Goal: Check status: Check status

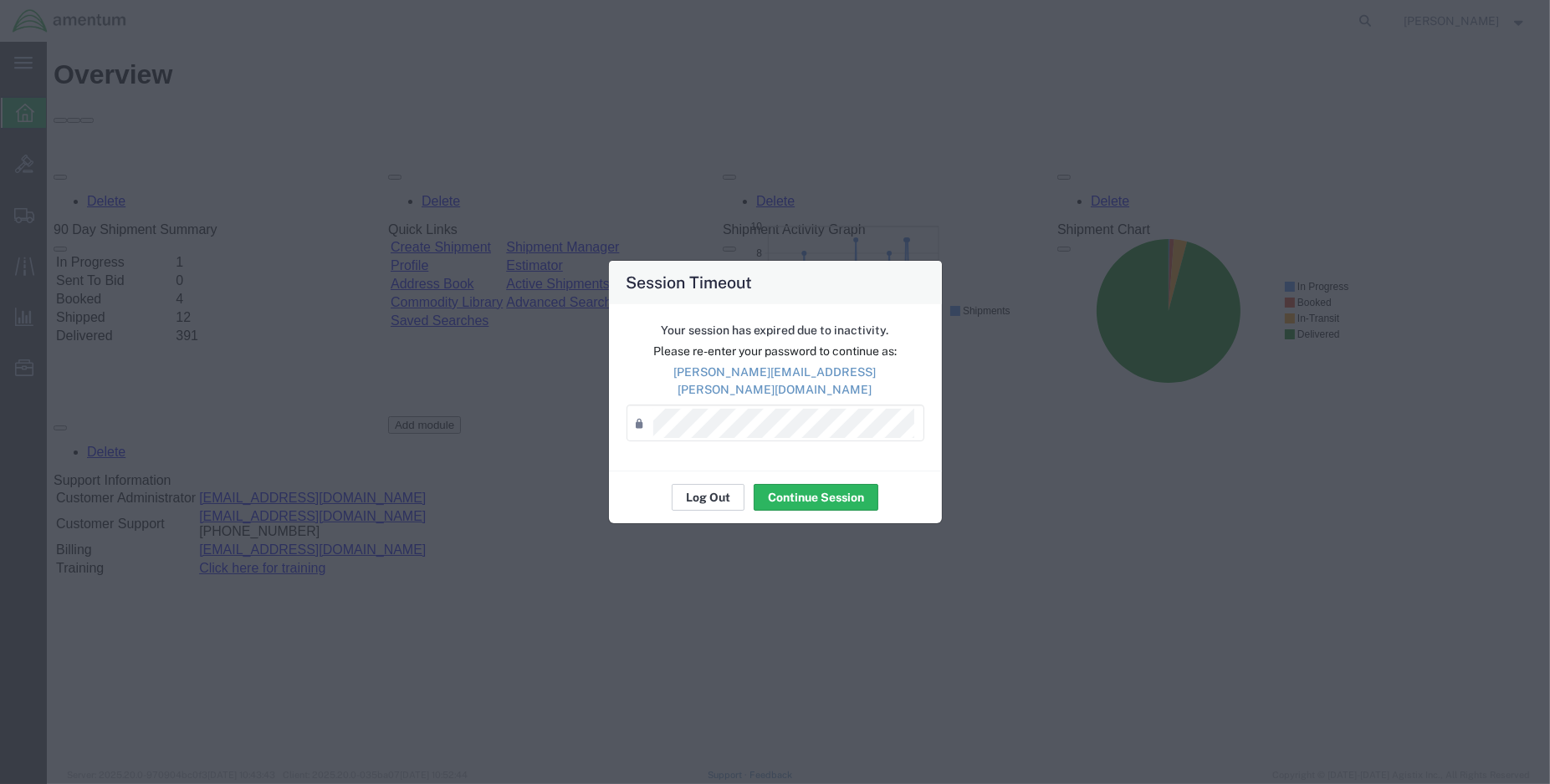
click at [705, 484] on button "Log Out" at bounding box center [708, 497] width 73 height 27
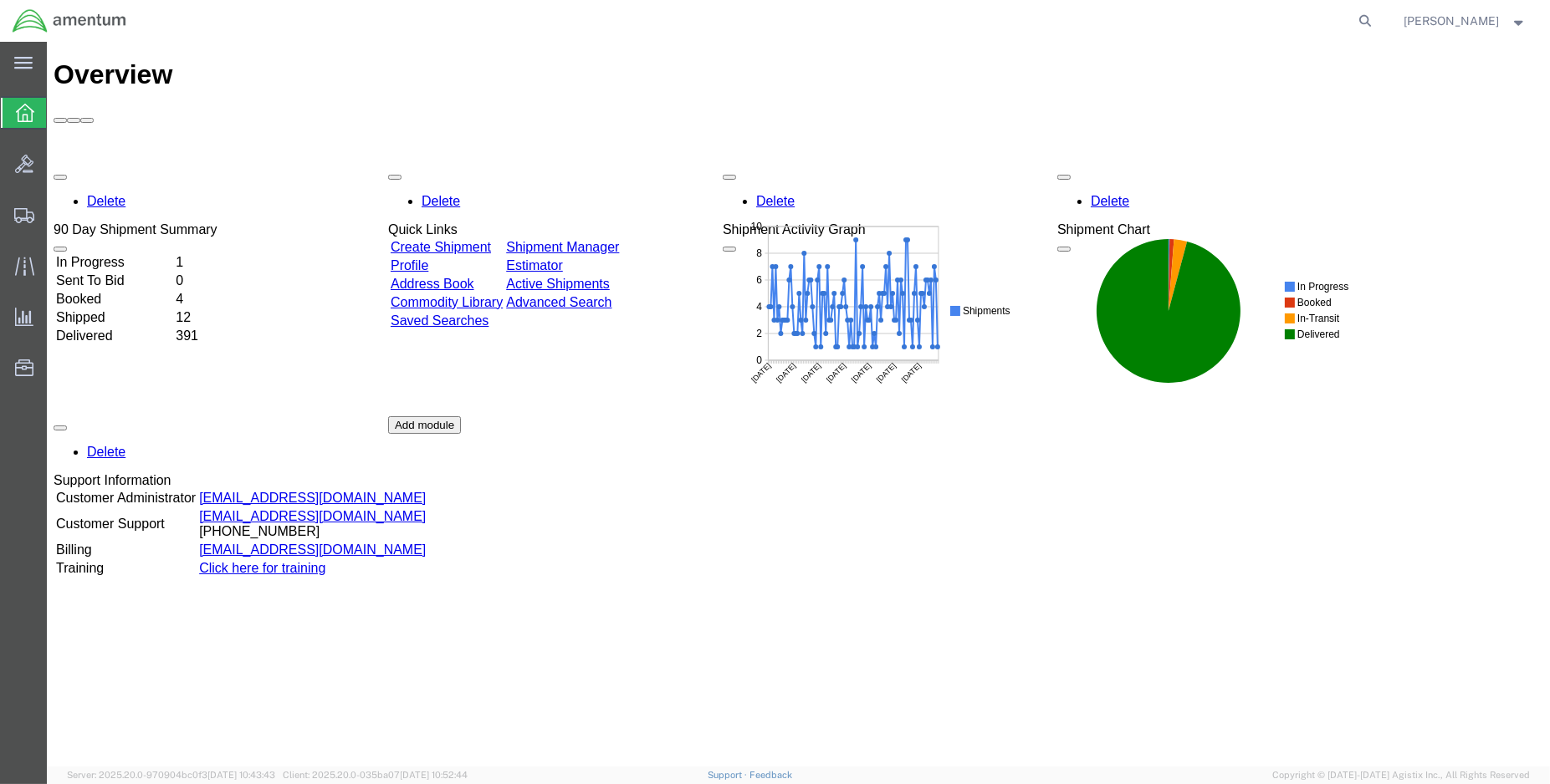
click at [125, 254] on td "In Progress" at bounding box center [114, 262] width 118 height 16
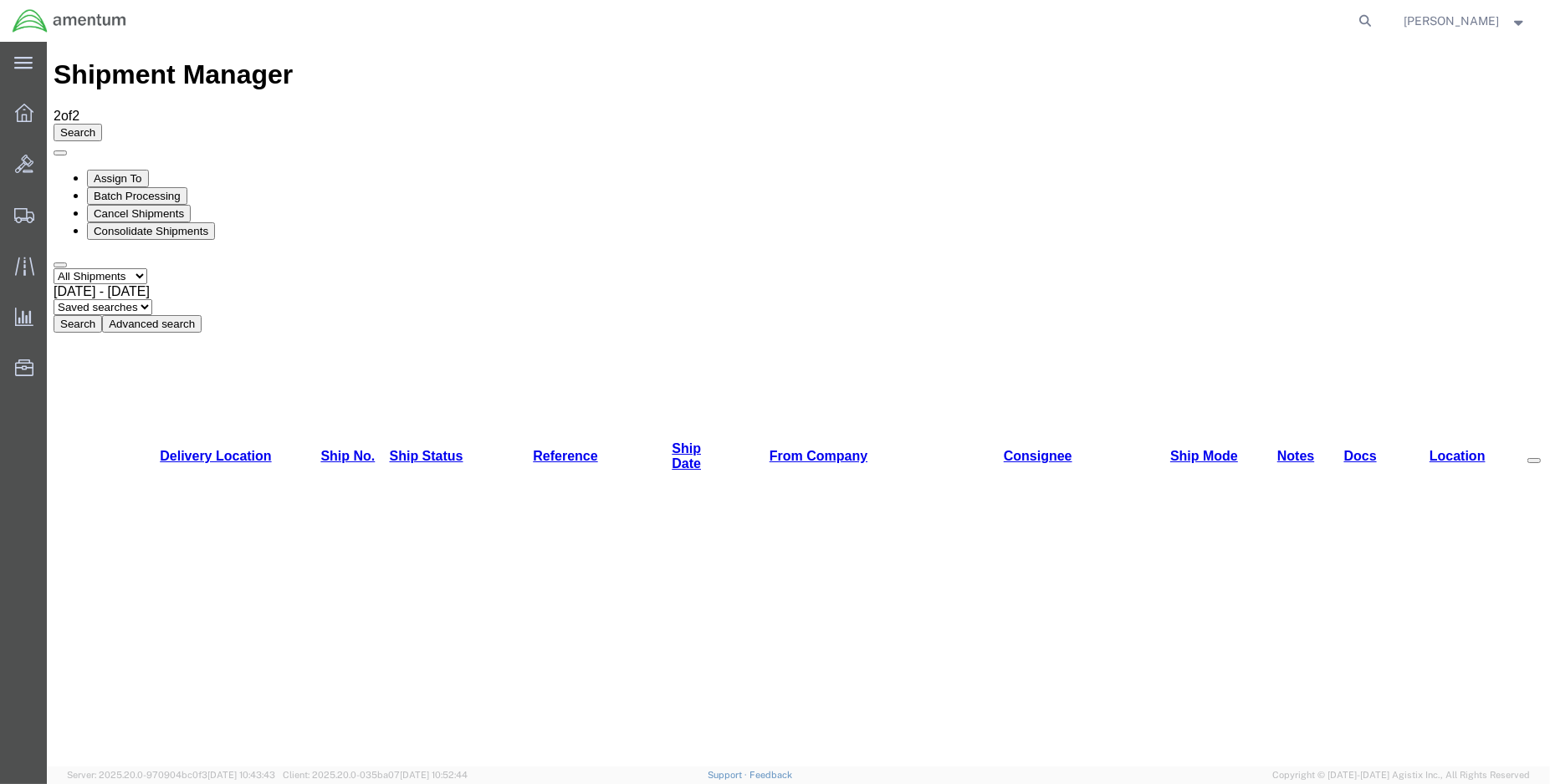
click at [28, 25] on img at bounding box center [69, 21] width 115 height 25
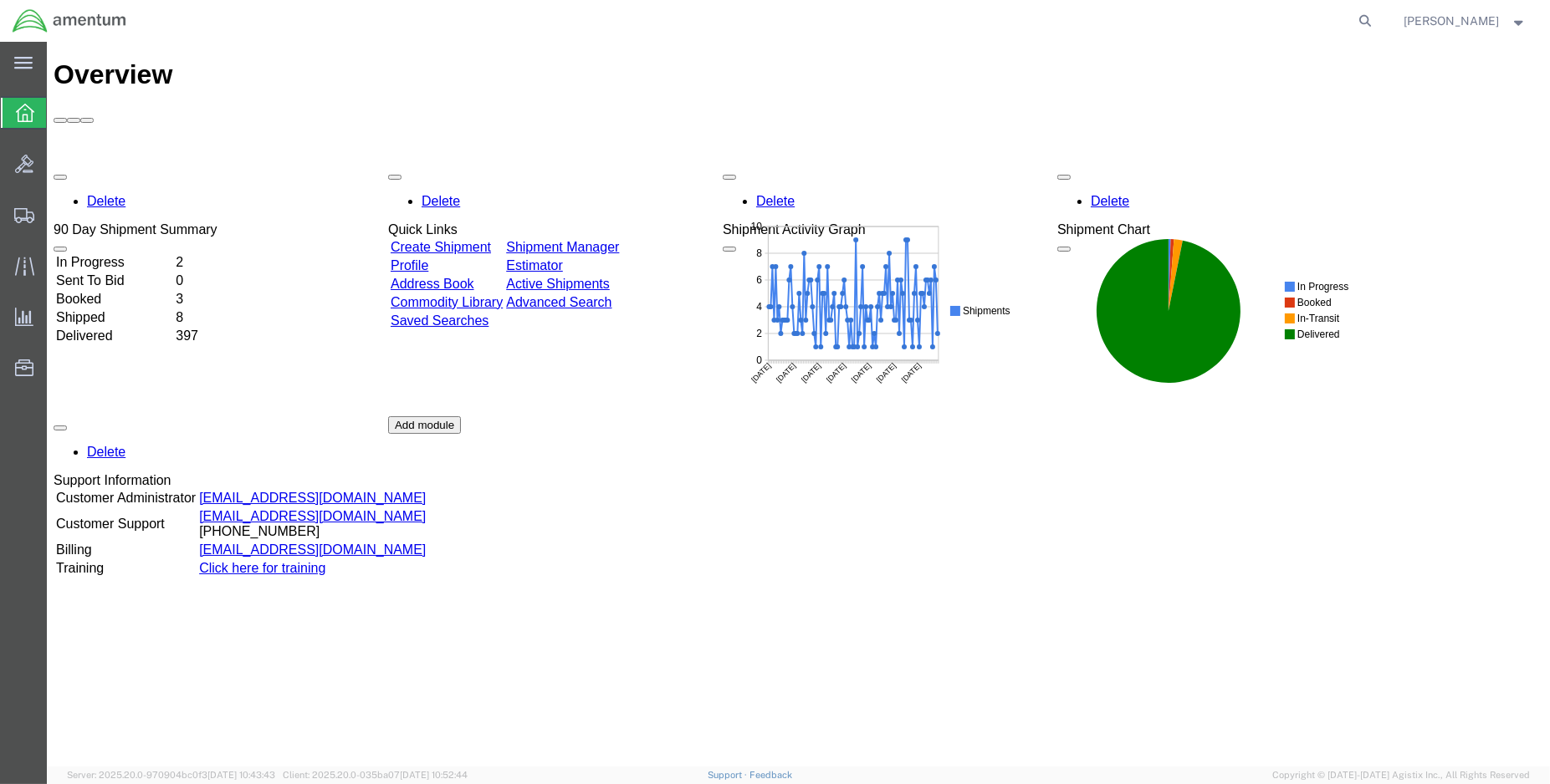
click at [112, 309] on td "Shipped" at bounding box center [114, 317] width 118 height 16
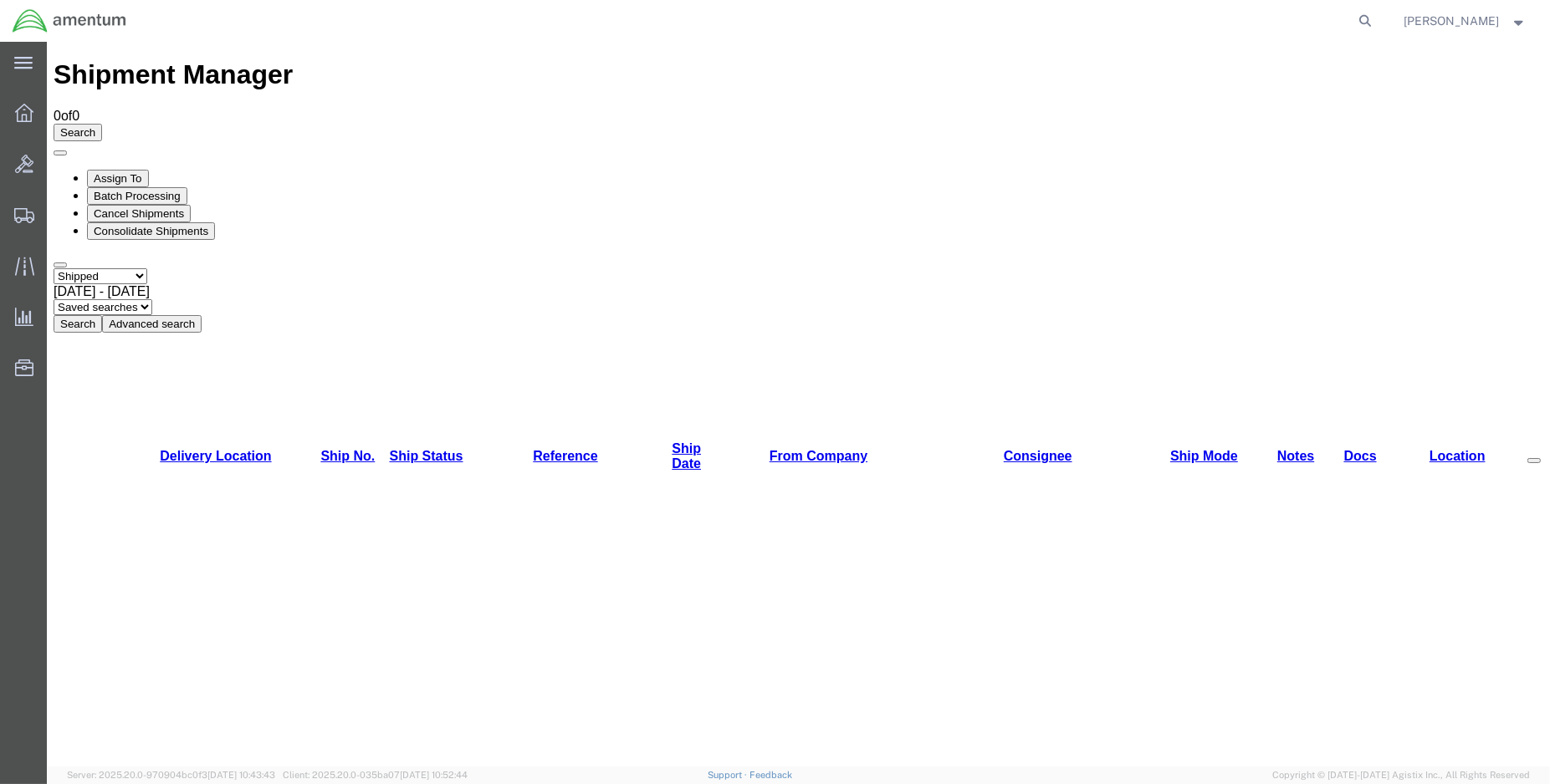
click at [102, 316] on button "Search" at bounding box center [78, 324] width 48 height 17
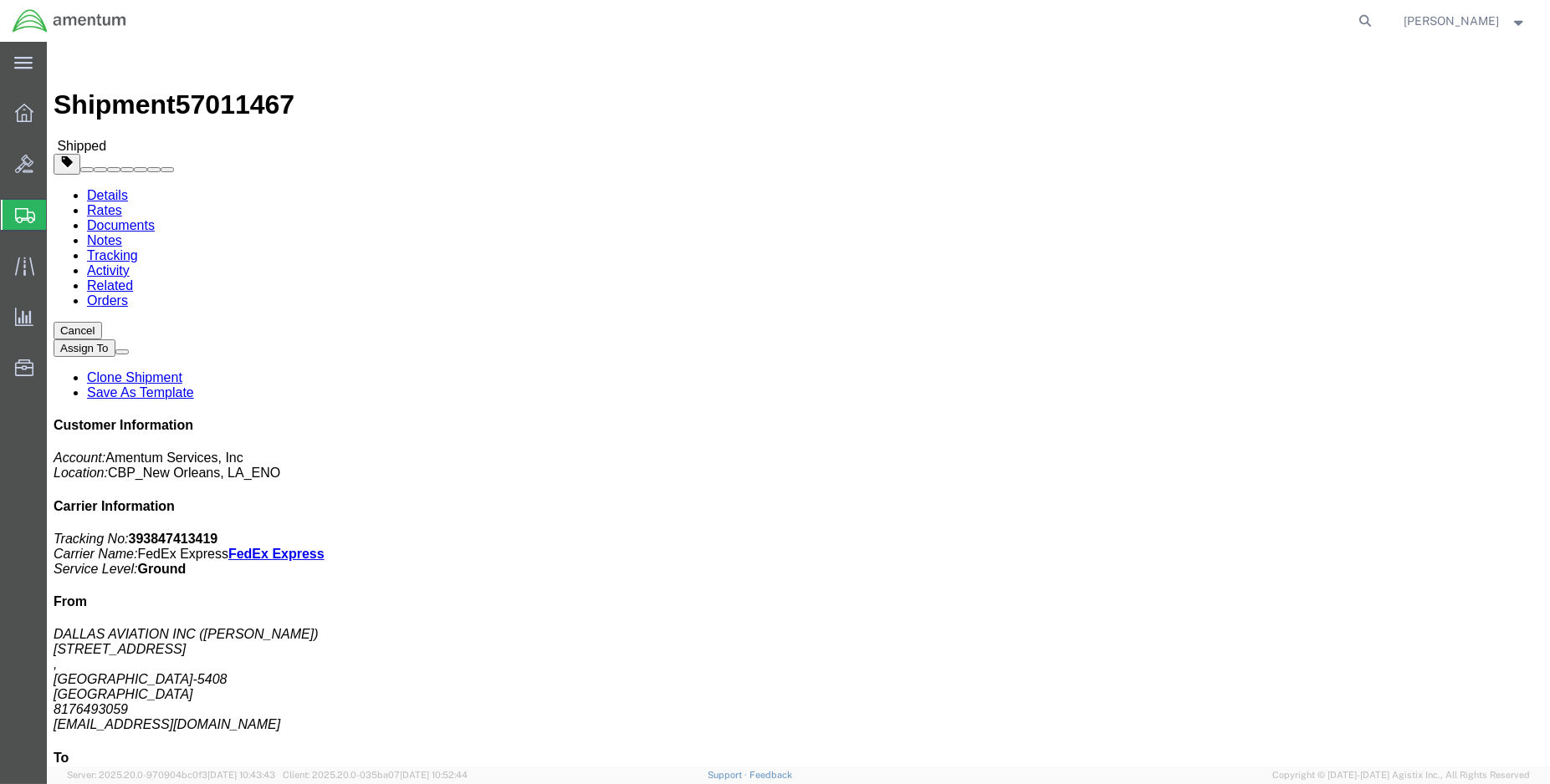
click link "Tracking"
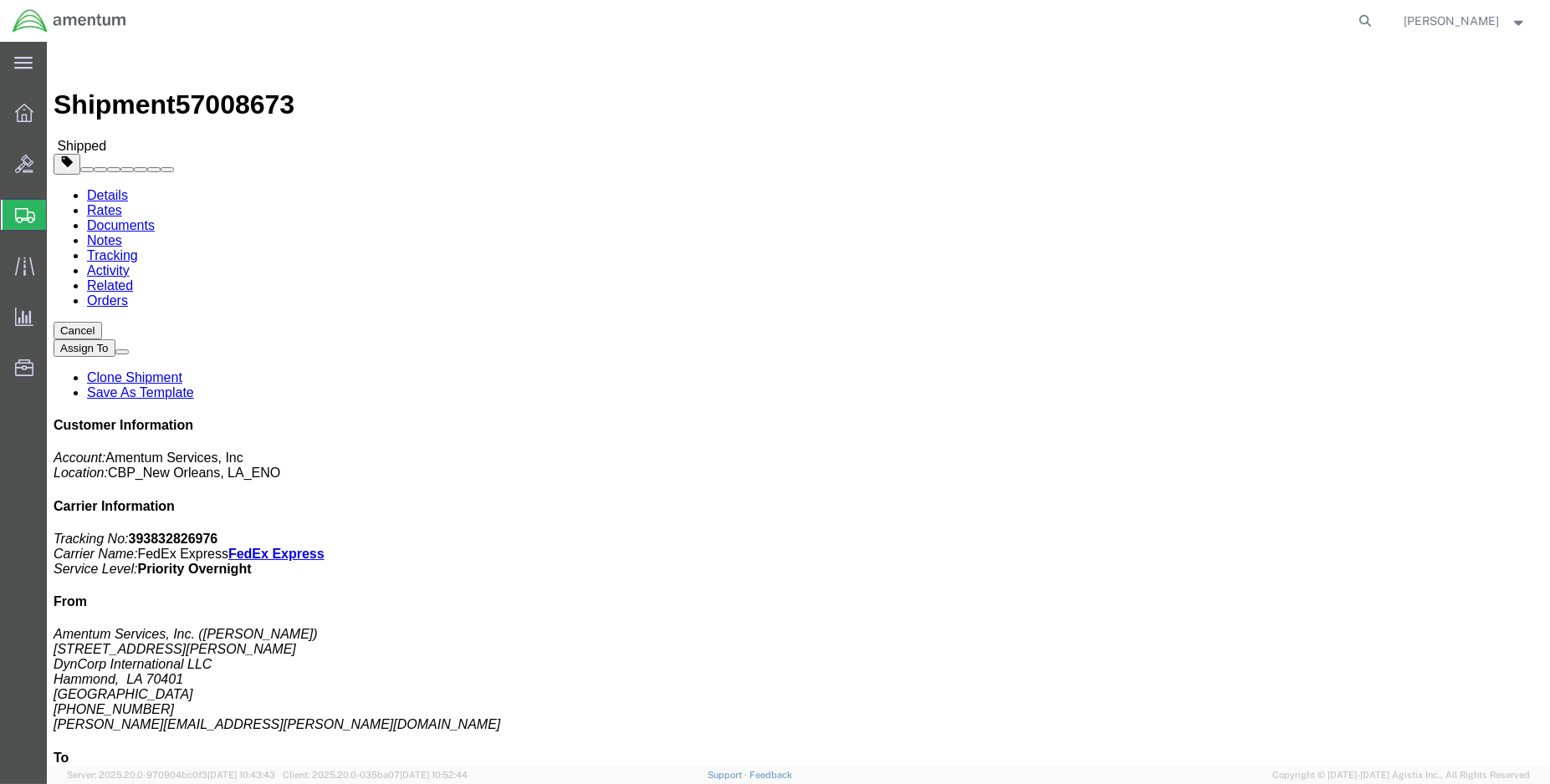
click link "Tracking"
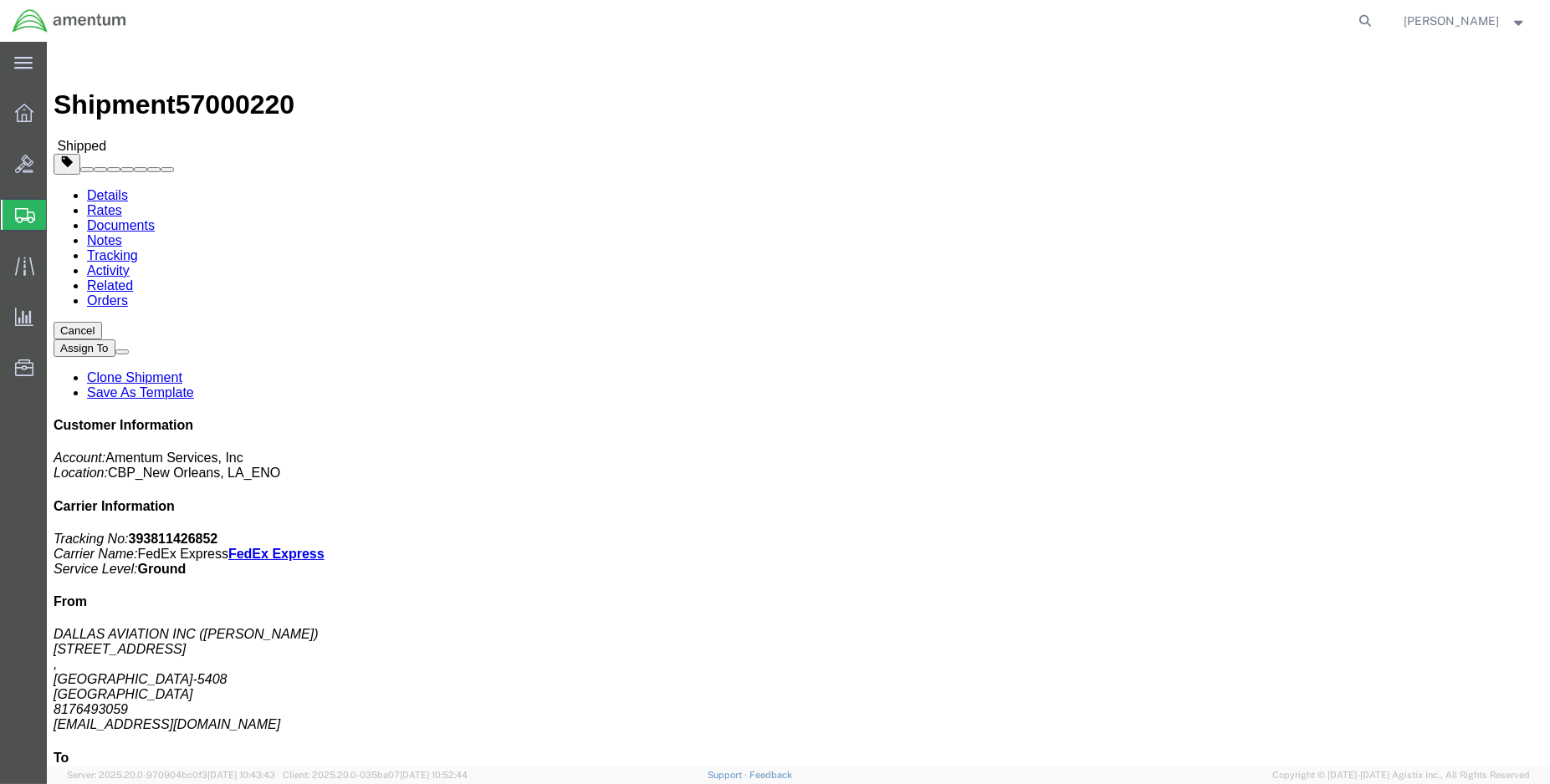
click link "Tracking"
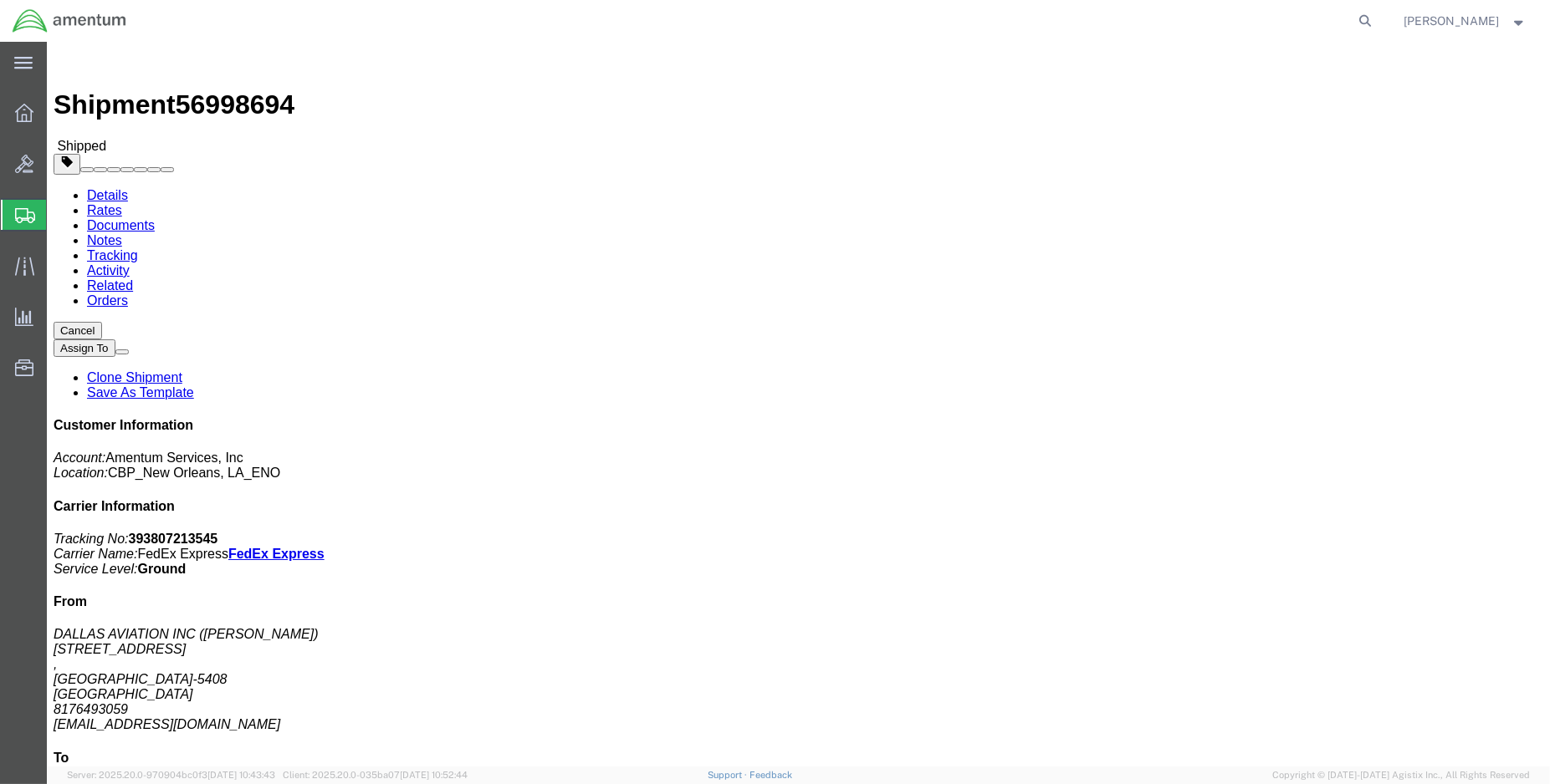
click link "Tracking"
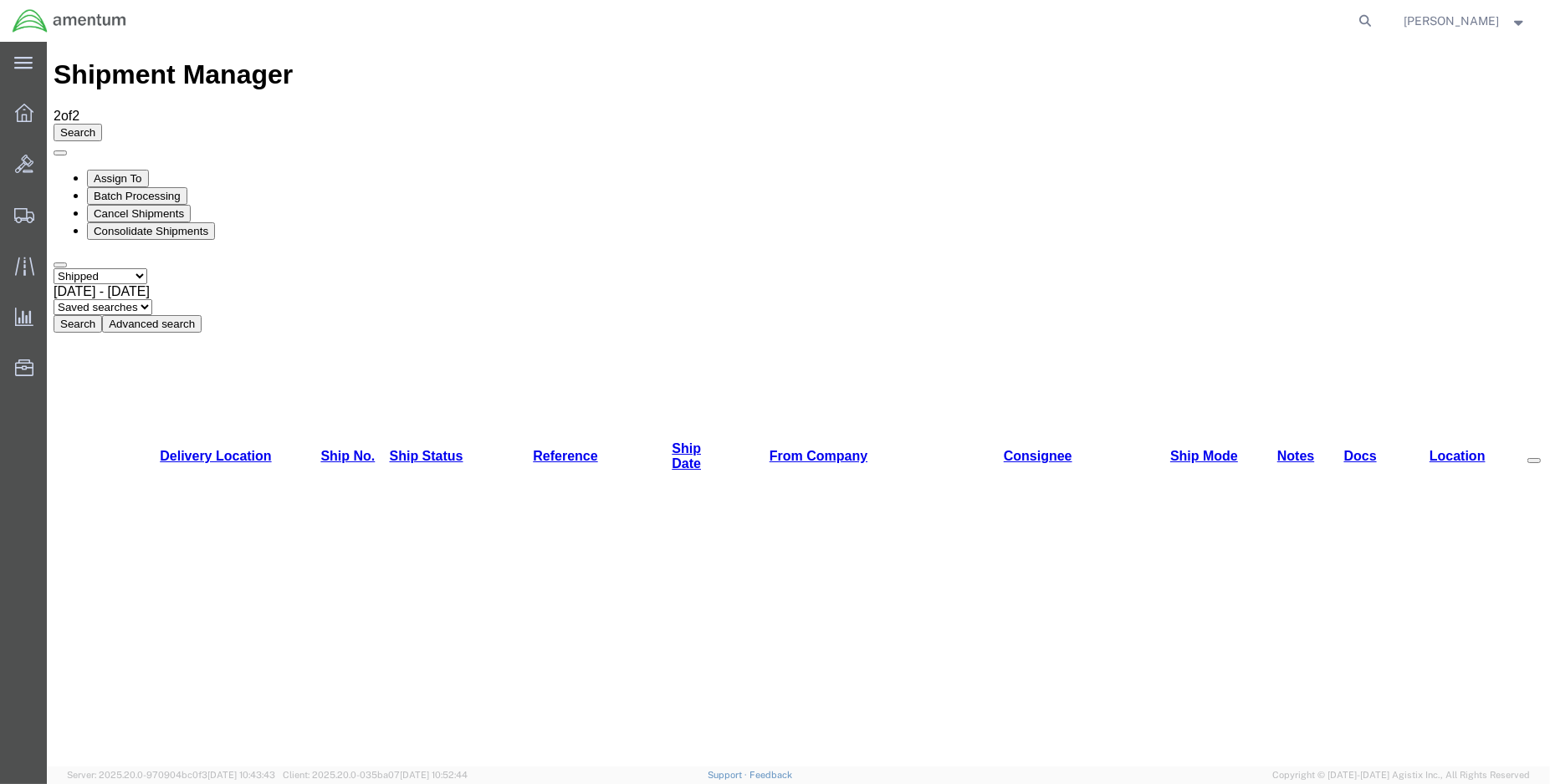
click at [25, 18] on img at bounding box center [69, 21] width 115 height 25
